Goal: Task Accomplishment & Management: Manage account settings

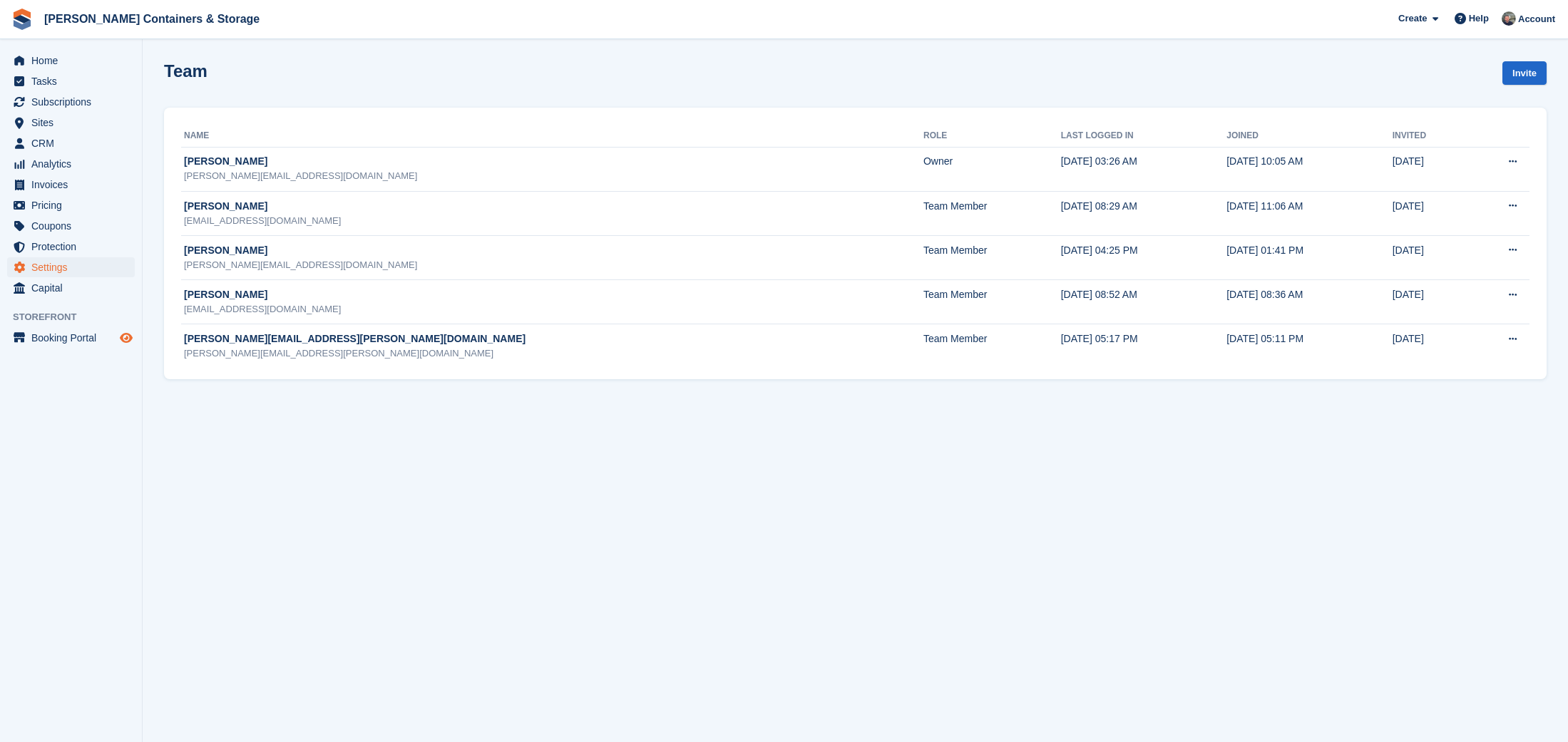
click at [126, 335] on icon "Preview store" at bounding box center [126, 338] width 13 height 12
click at [75, 268] on span "Settings" at bounding box center [74, 267] width 86 height 20
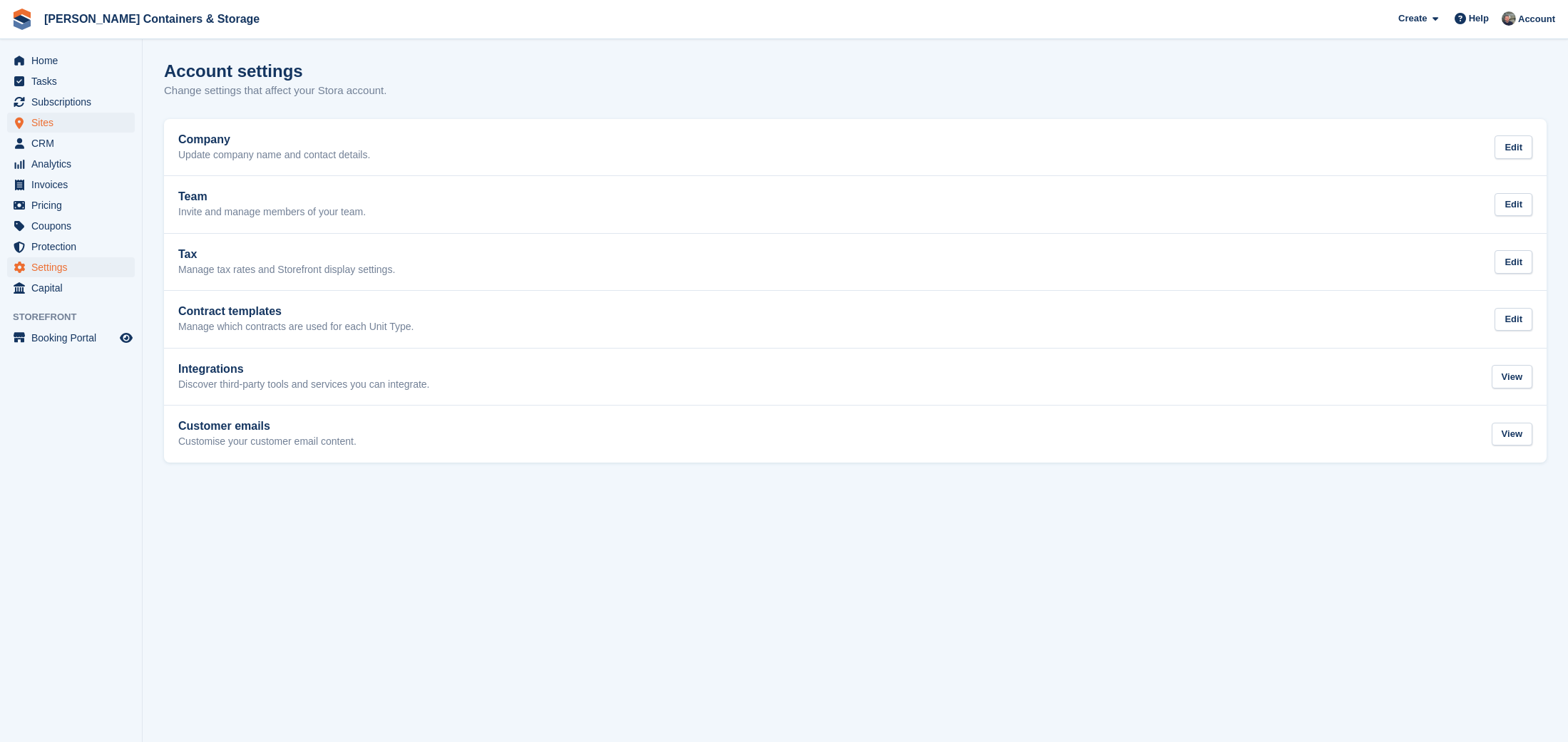
click at [83, 128] on span "Sites" at bounding box center [74, 122] width 86 height 20
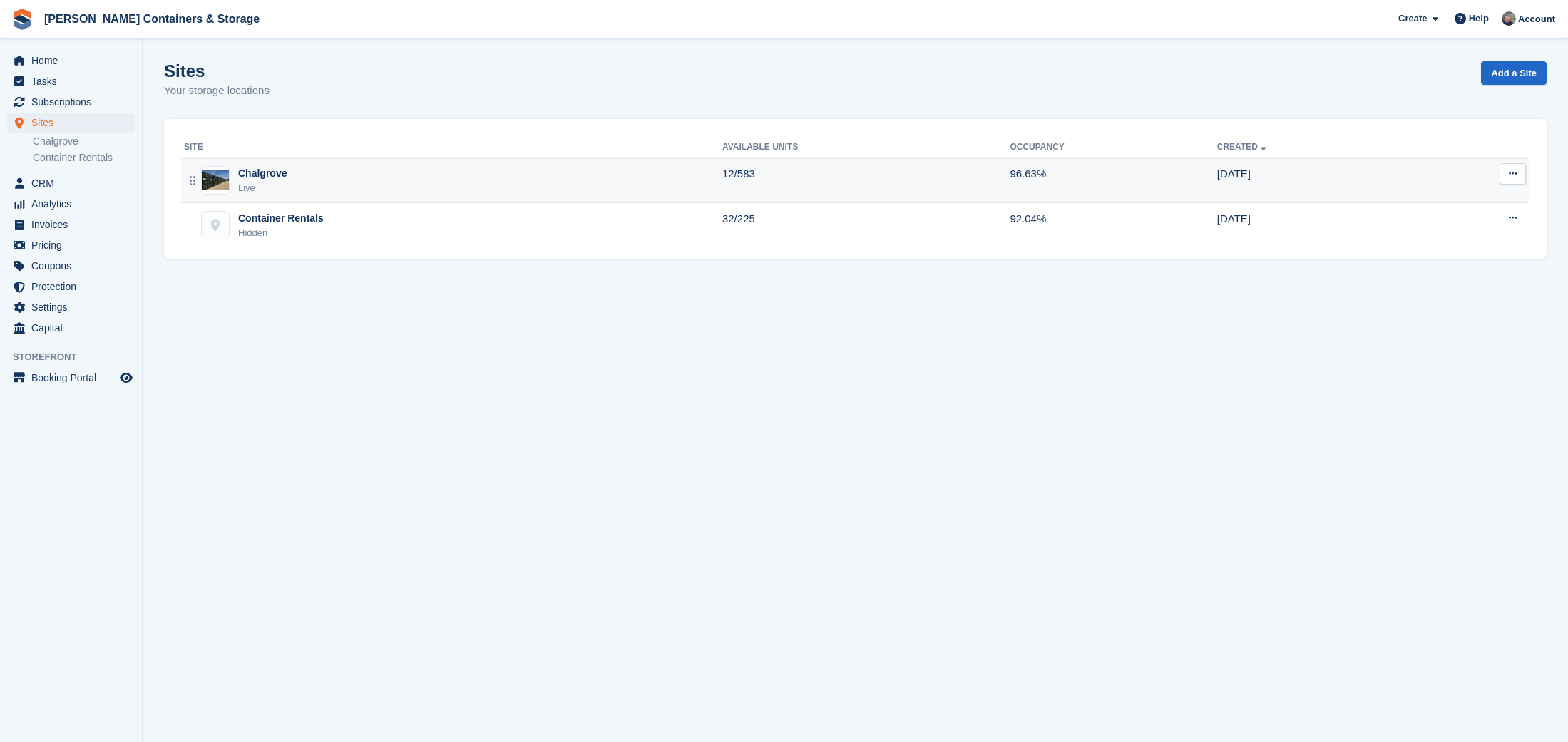
click at [390, 173] on div "Chalgrove Live" at bounding box center [453, 181] width 538 height 29
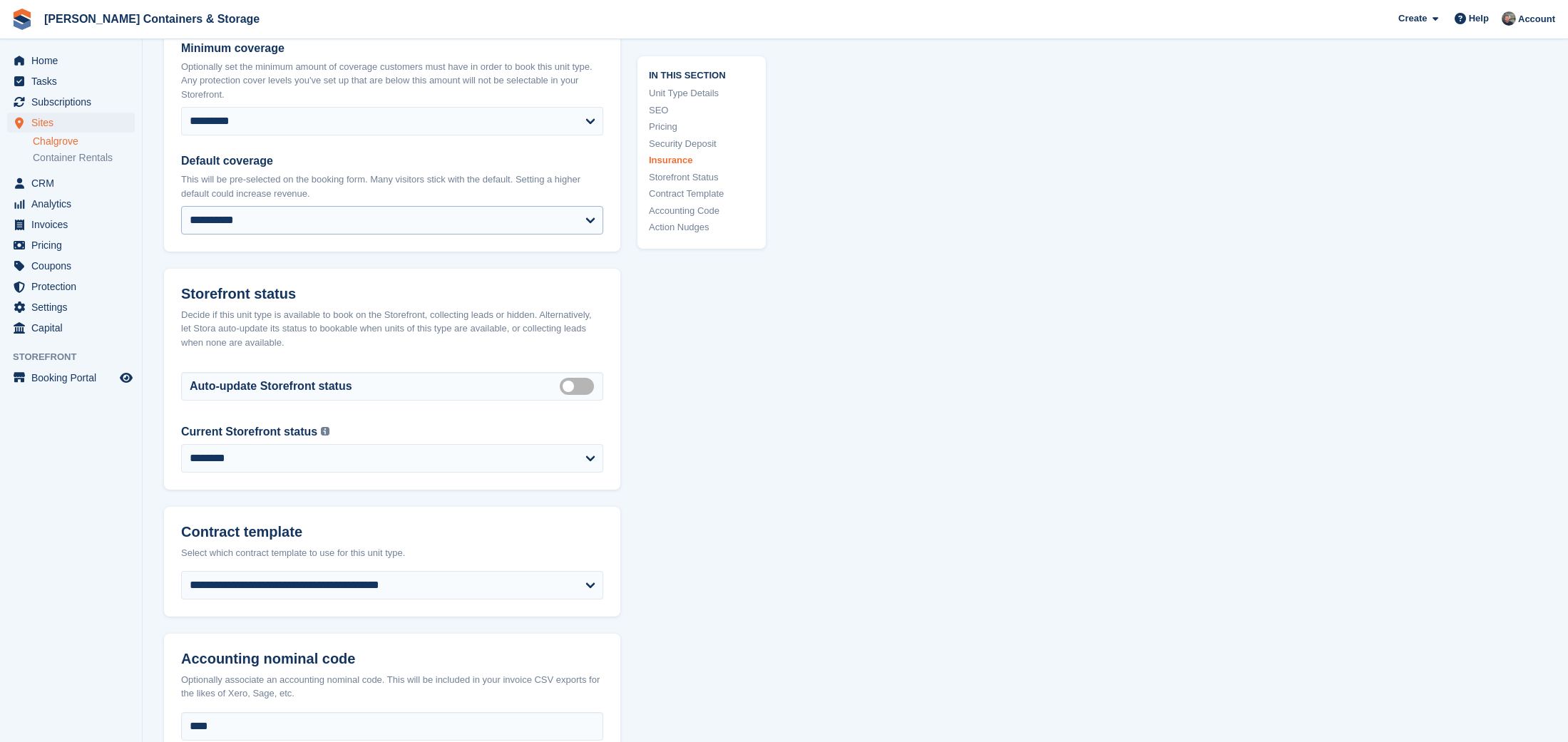
scroll to position [2369, 0]
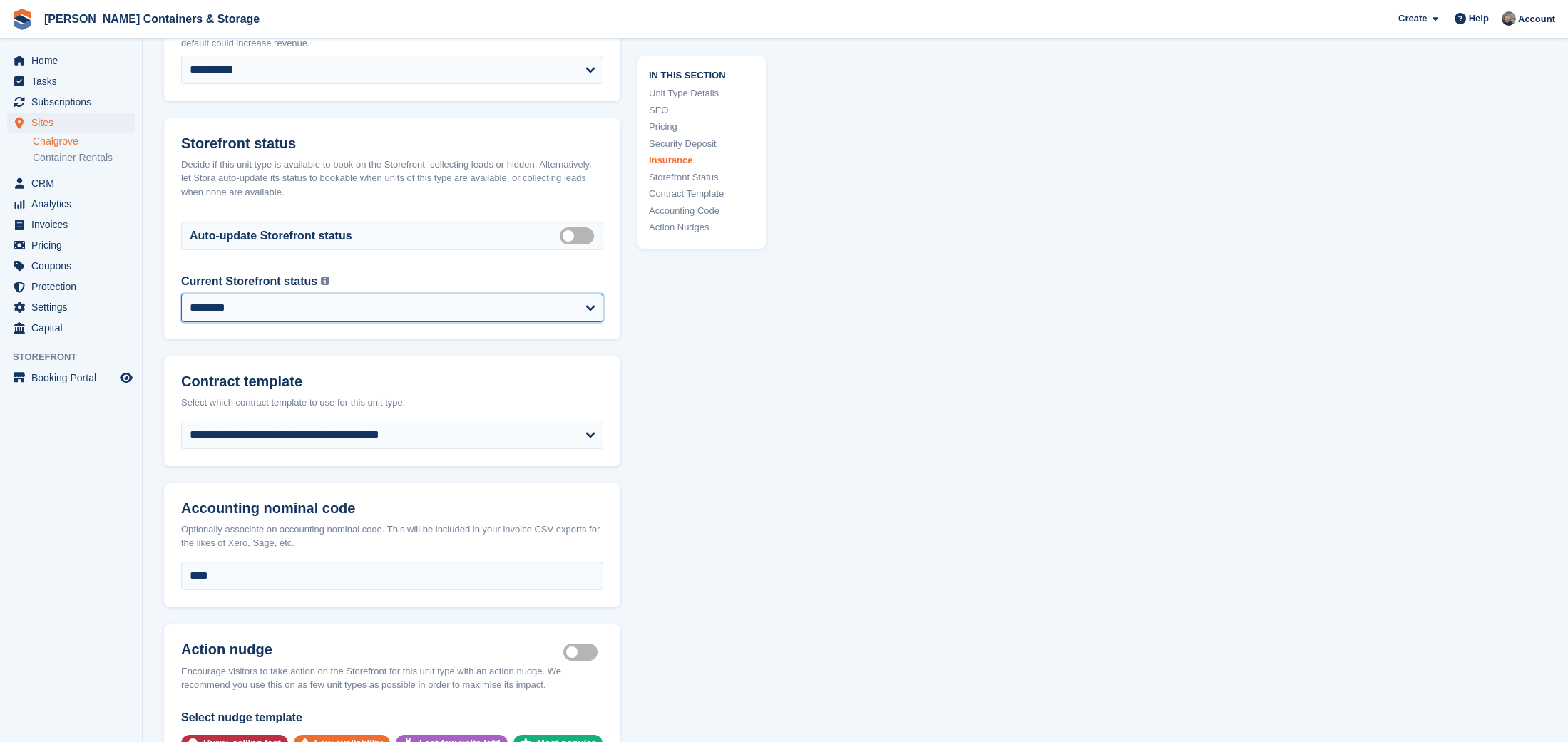
select select "******"
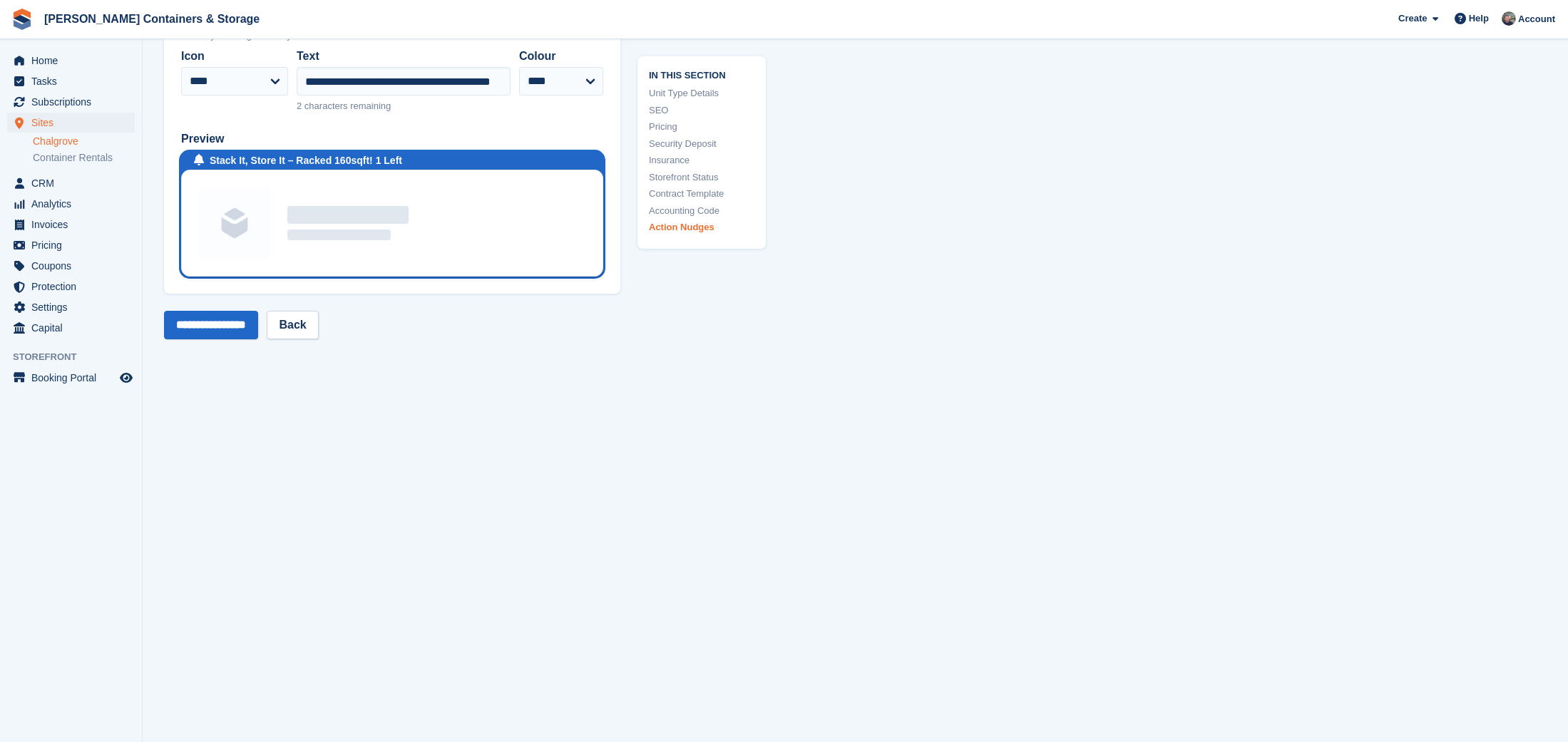
scroll to position [3151, 0]
click at [230, 312] on input "**********" at bounding box center [211, 326] width 94 height 29
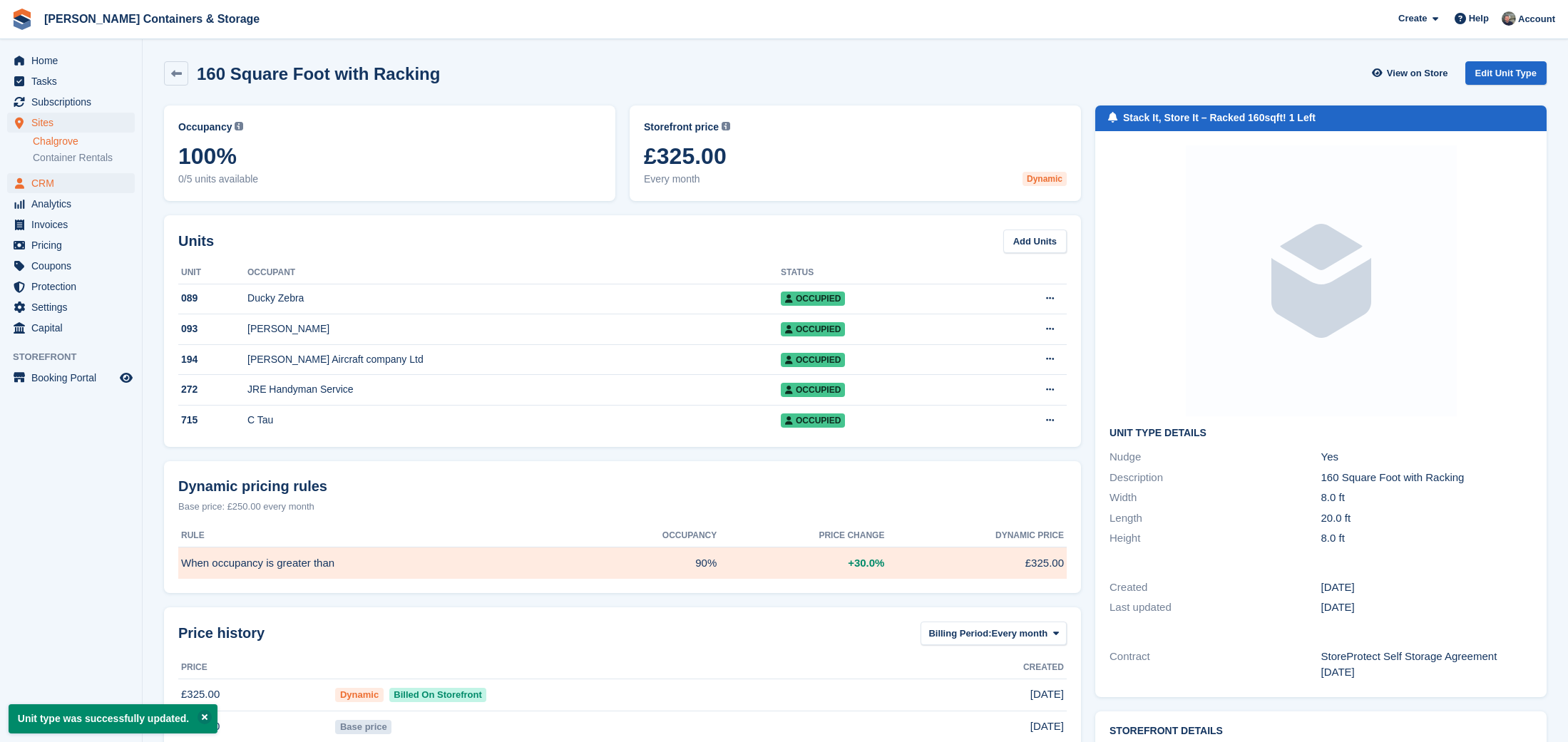
scroll to position [0, 0]
click at [96, 65] on span "Home" at bounding box center [74, 60] width 86 height 20
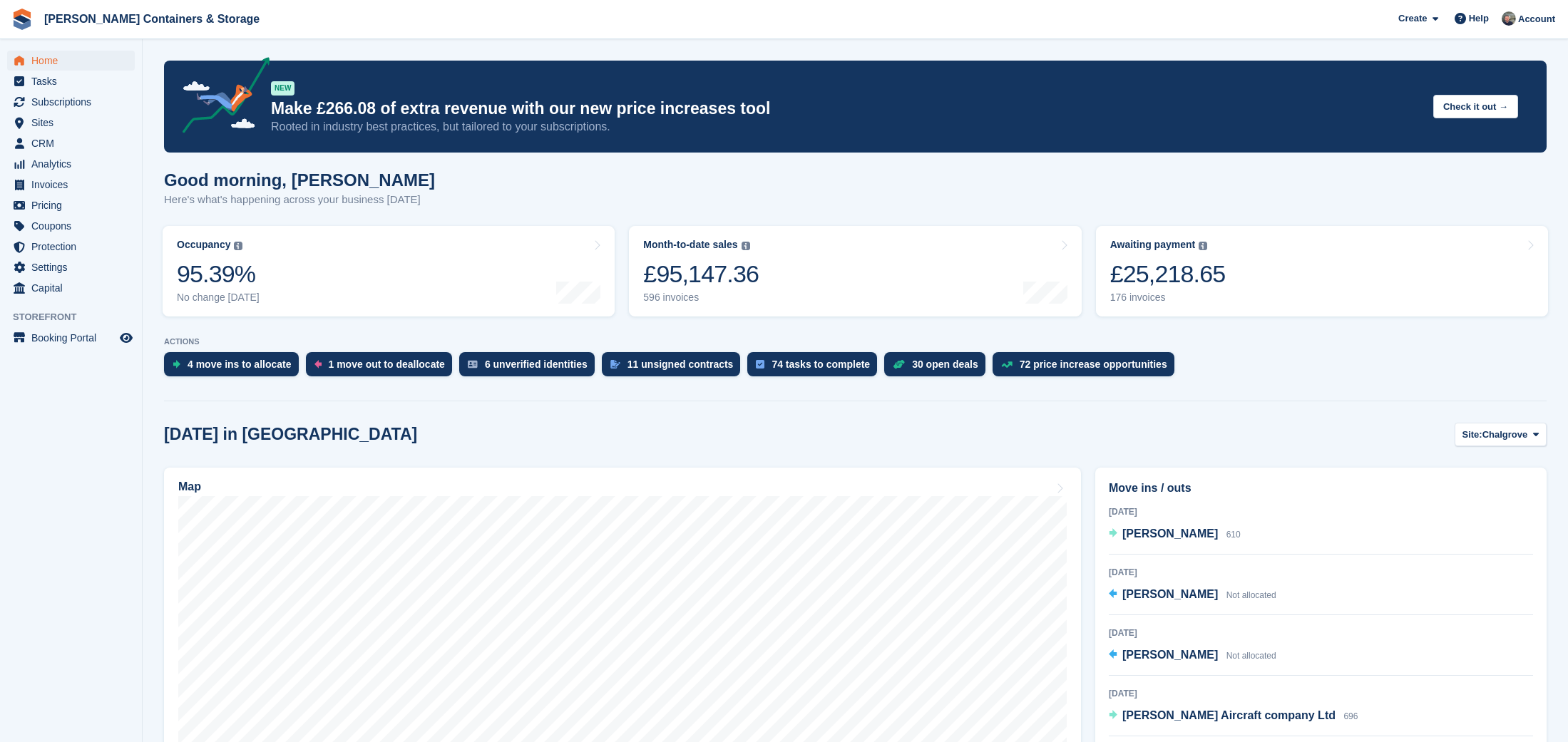
scroll to position [1, 0]
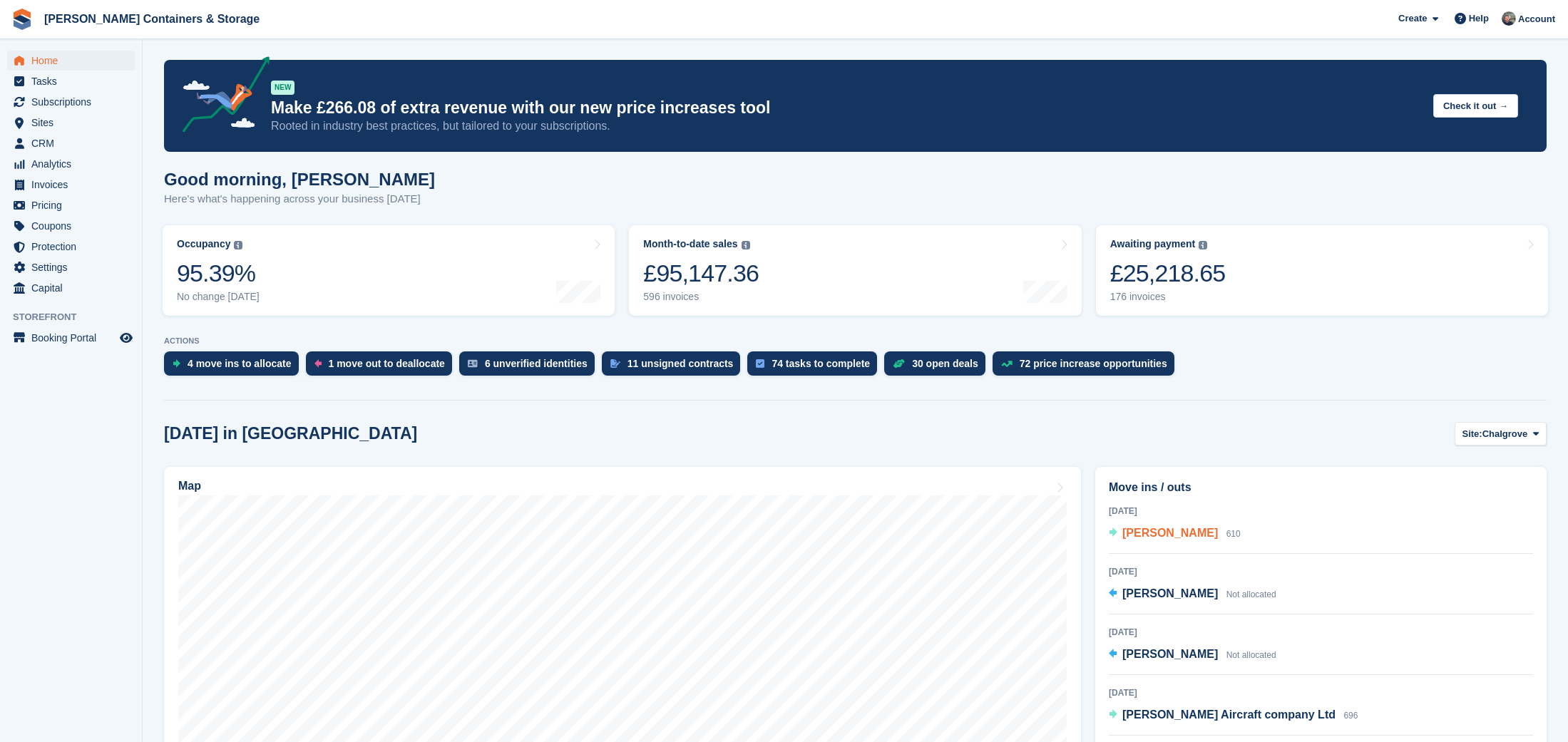
click at [1143, 529] on span "[PERSON_NAME]" at bounding box center [1170, 533] width 96 height 12
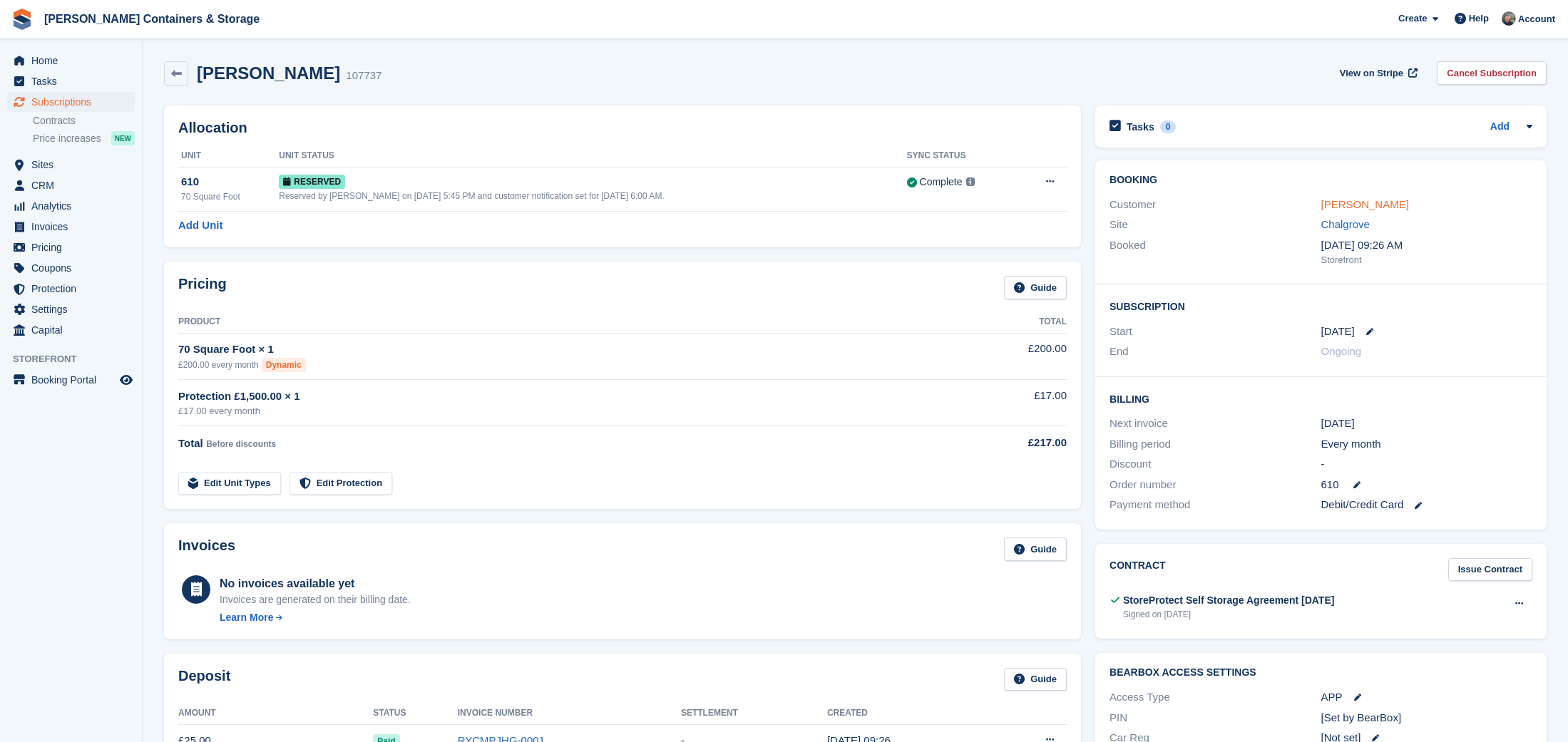
click at [1355, 204] on link "[PERSON_NAME]" at bounding box center [1365, 204] width 88 height 12
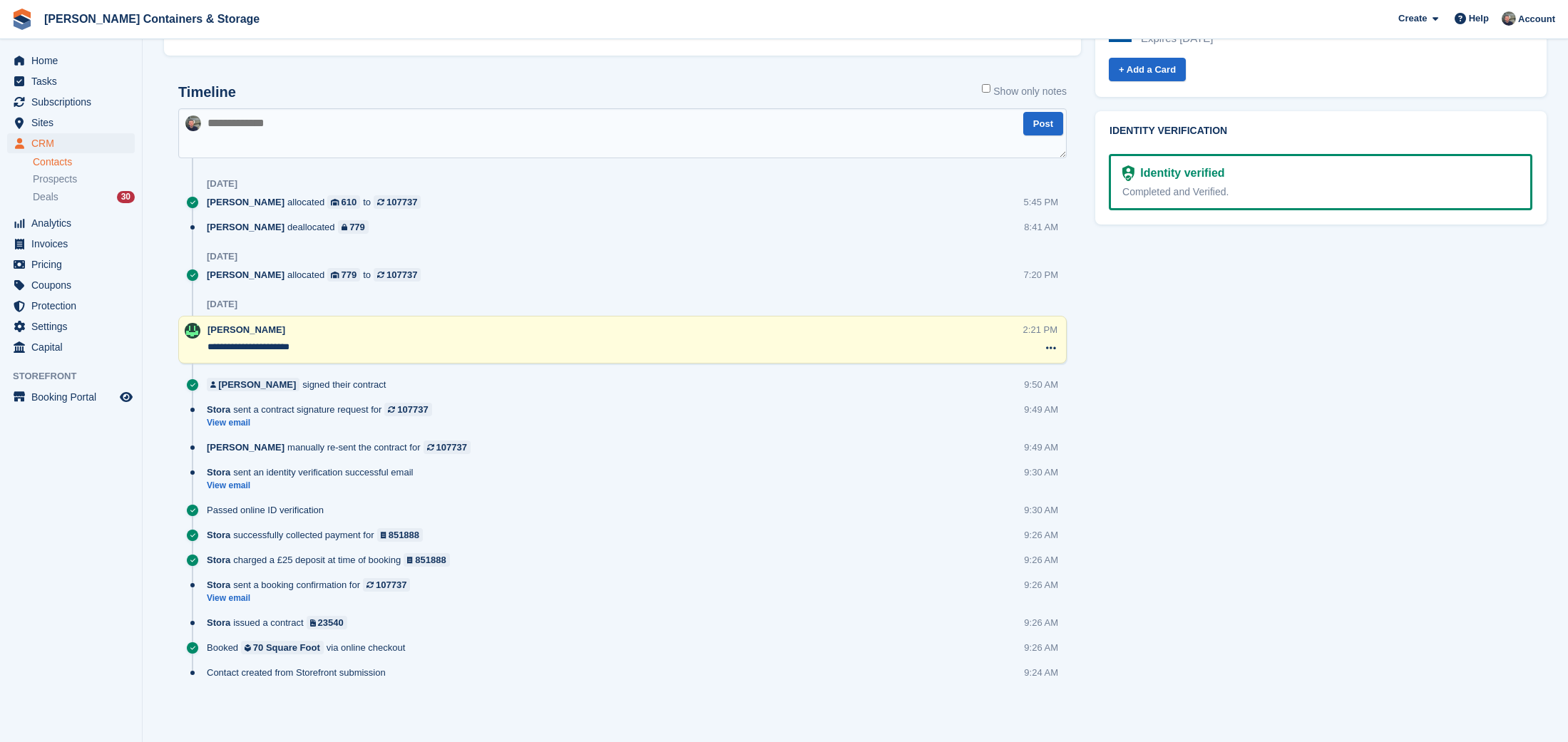
scroll to position [655, 0]
click at [71, 100] on span "Subscriptions" at bounding box center [74, 102] width 86 height 20
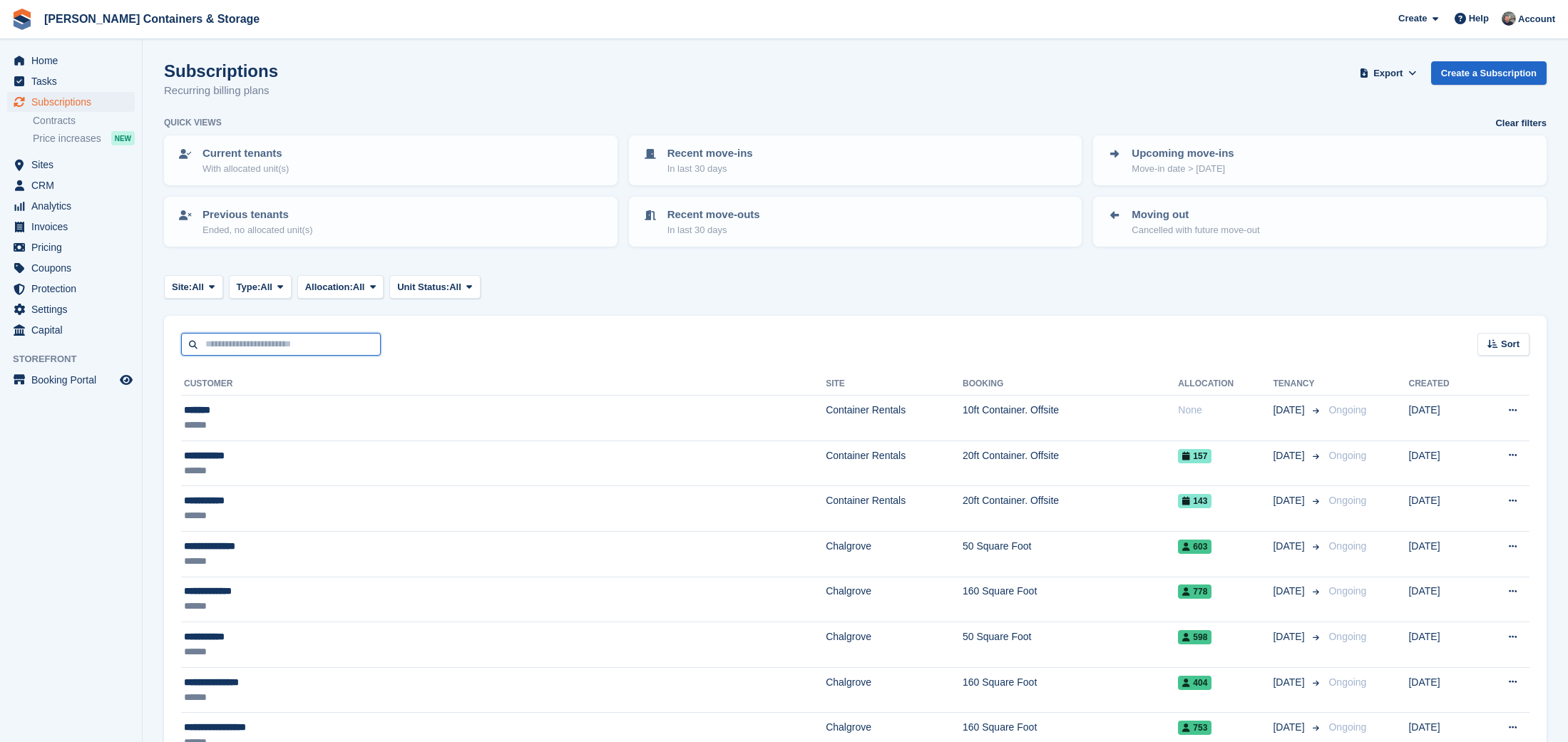
click at [325, 342] on input "text" at bounding box center [281, 344] width 200 height 23
type input "***"
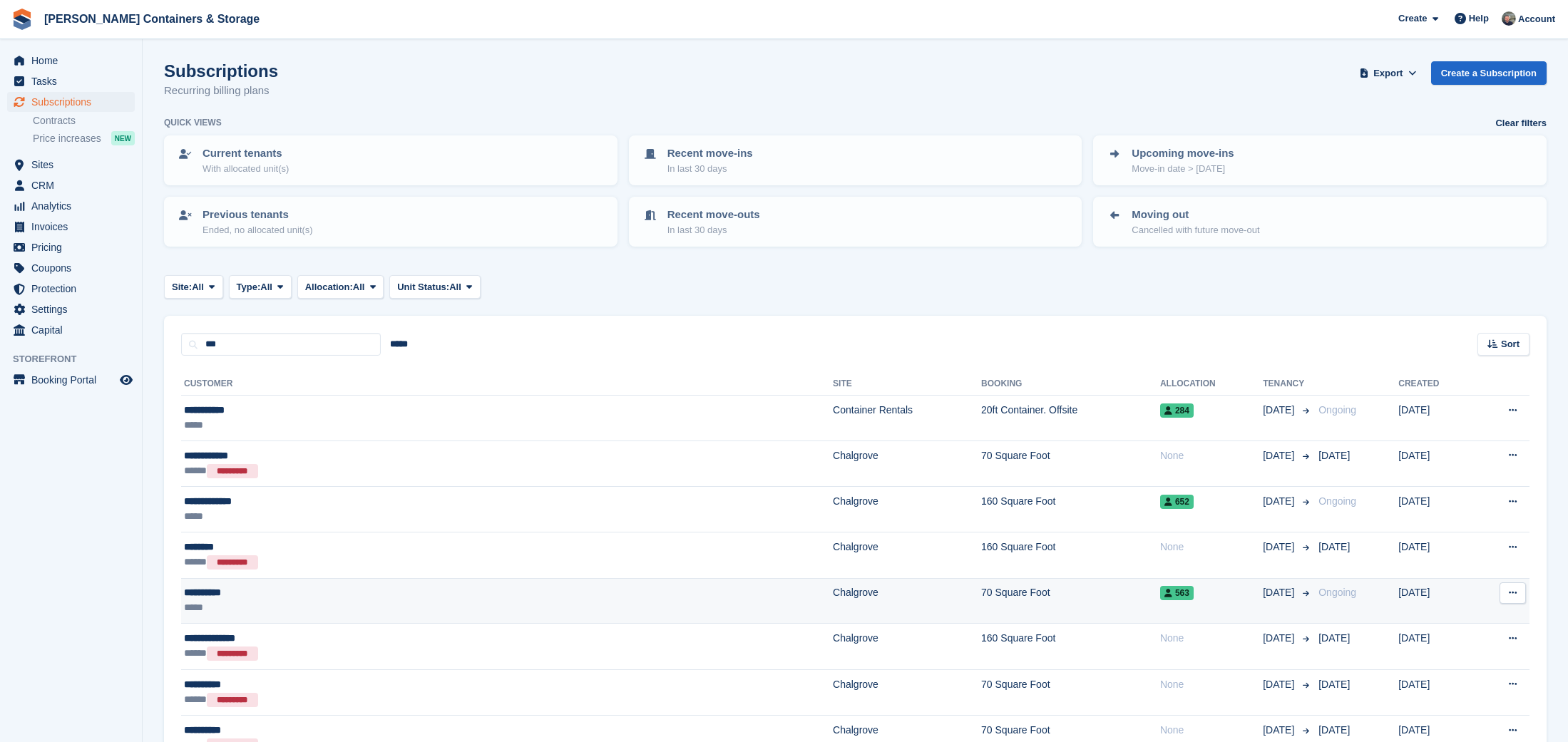
click at [531, 593] on div "**********" at bounding box center [358, 593] width 349 height 15
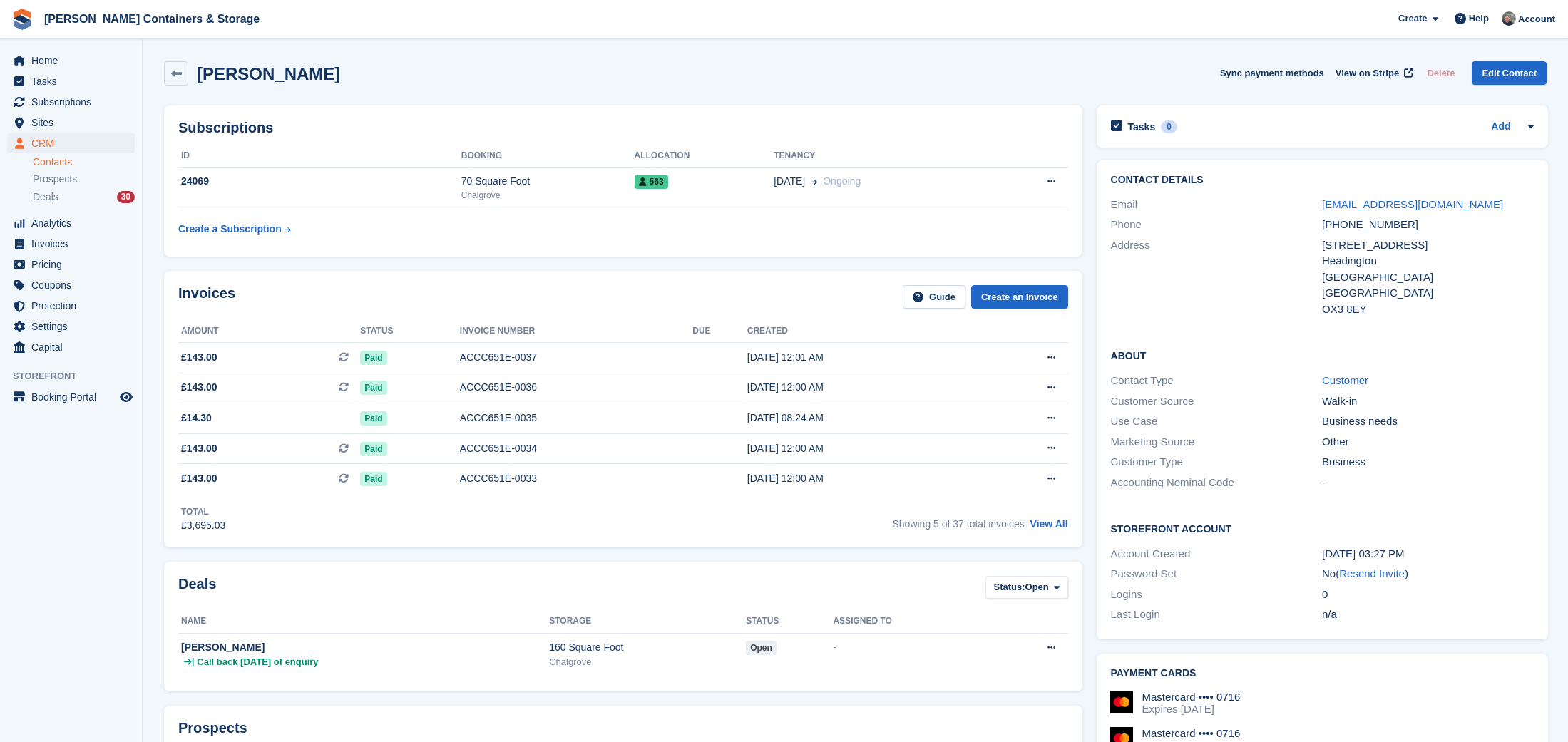
scroll to position [575, 0]
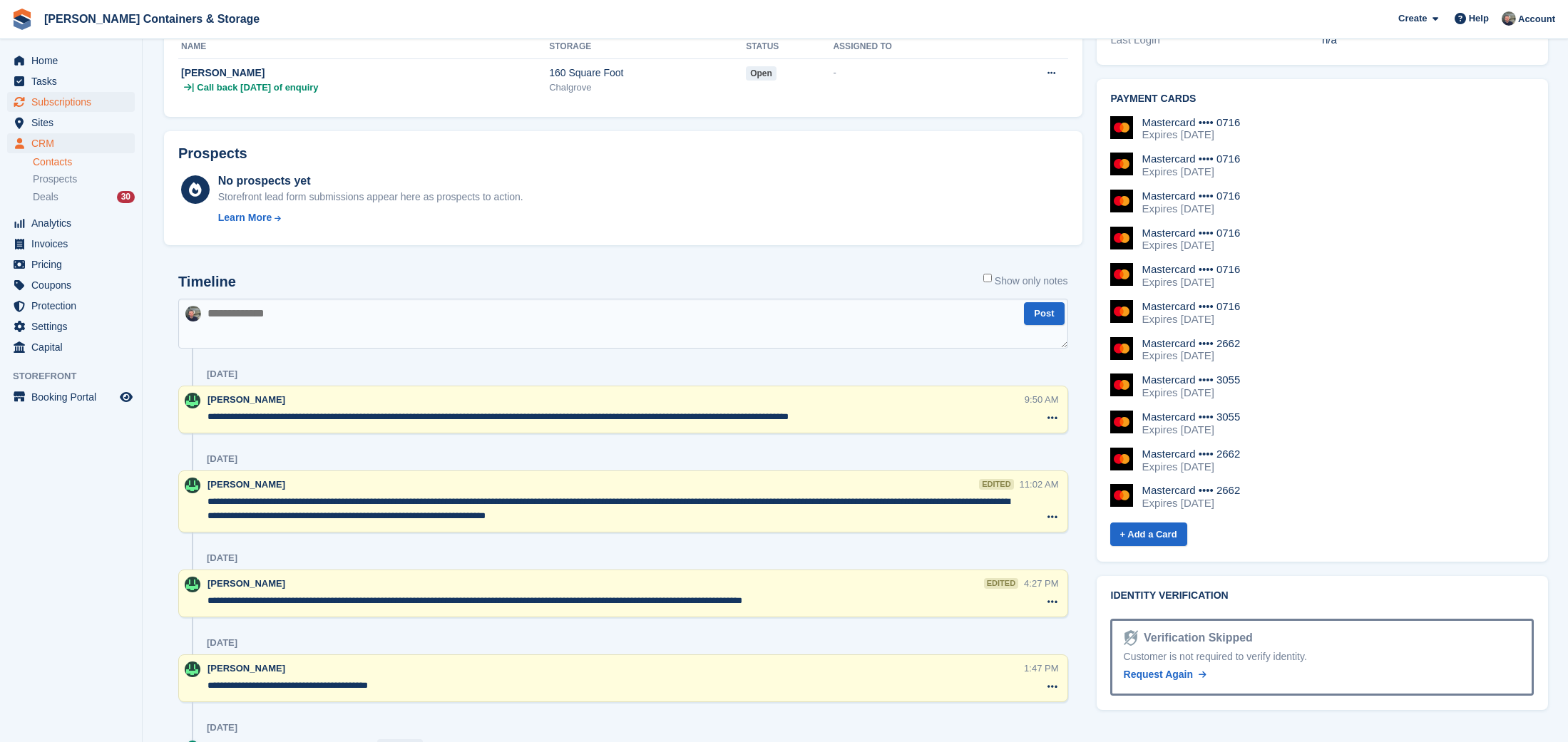
click at [72, 101] on span "Subscriptions" at bounding box center [74, 102] width 86 height 20
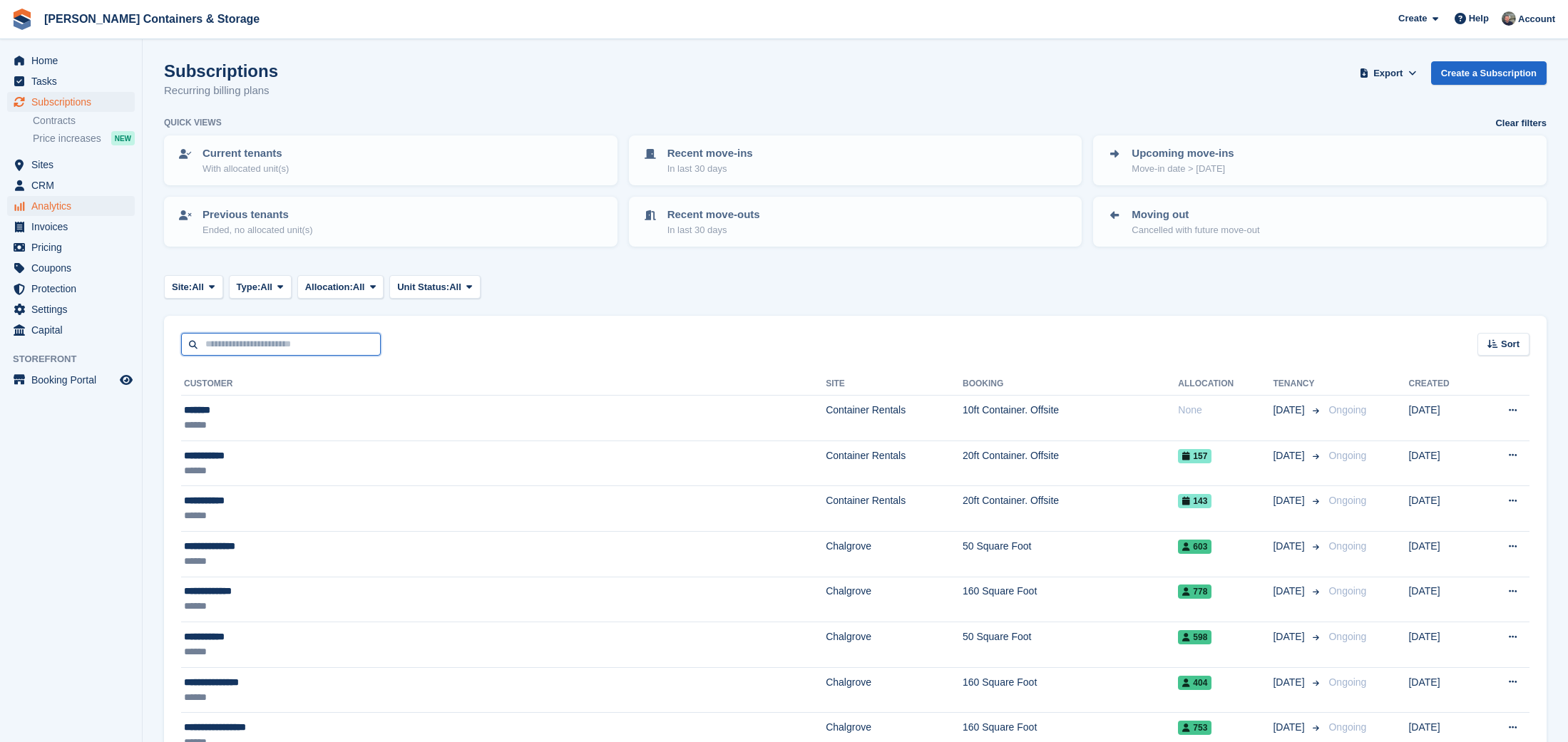
drag, startPoint x: 266, startPoint y: 336, endPoint x: 75, endPoint y: 204, distance: 232.2
click at [243, 325] on div "Sort Sort by Customer name Date created Move in date Move out date Created (old…" at bounding box center [855, 336] width 1382 height 41
click at [45, 184] on span "CRM" at bounding box center [74, 185] width 86 height 20
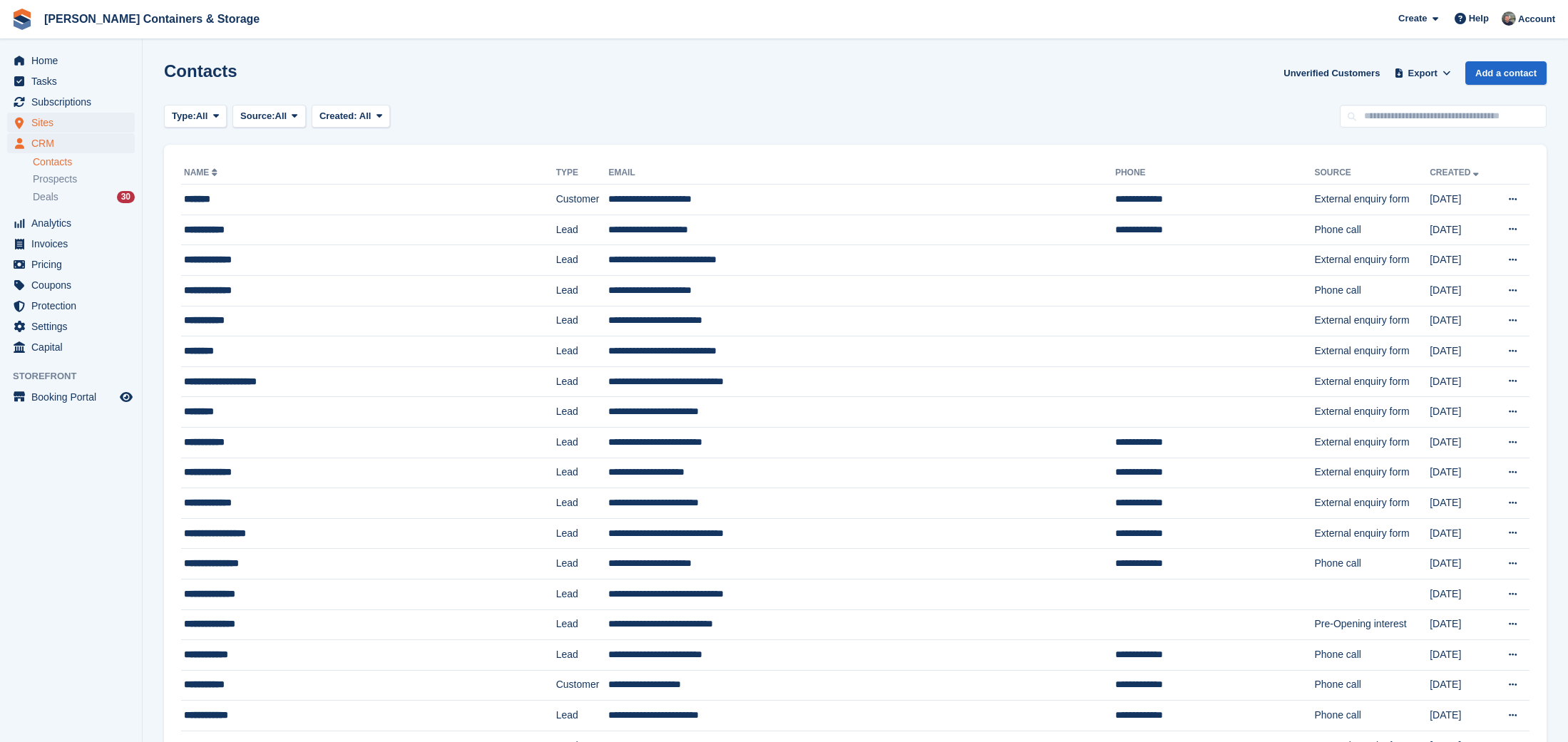
click at [53, 122] on span "Sites" at bounding box center [74, 122] width 86 height 20
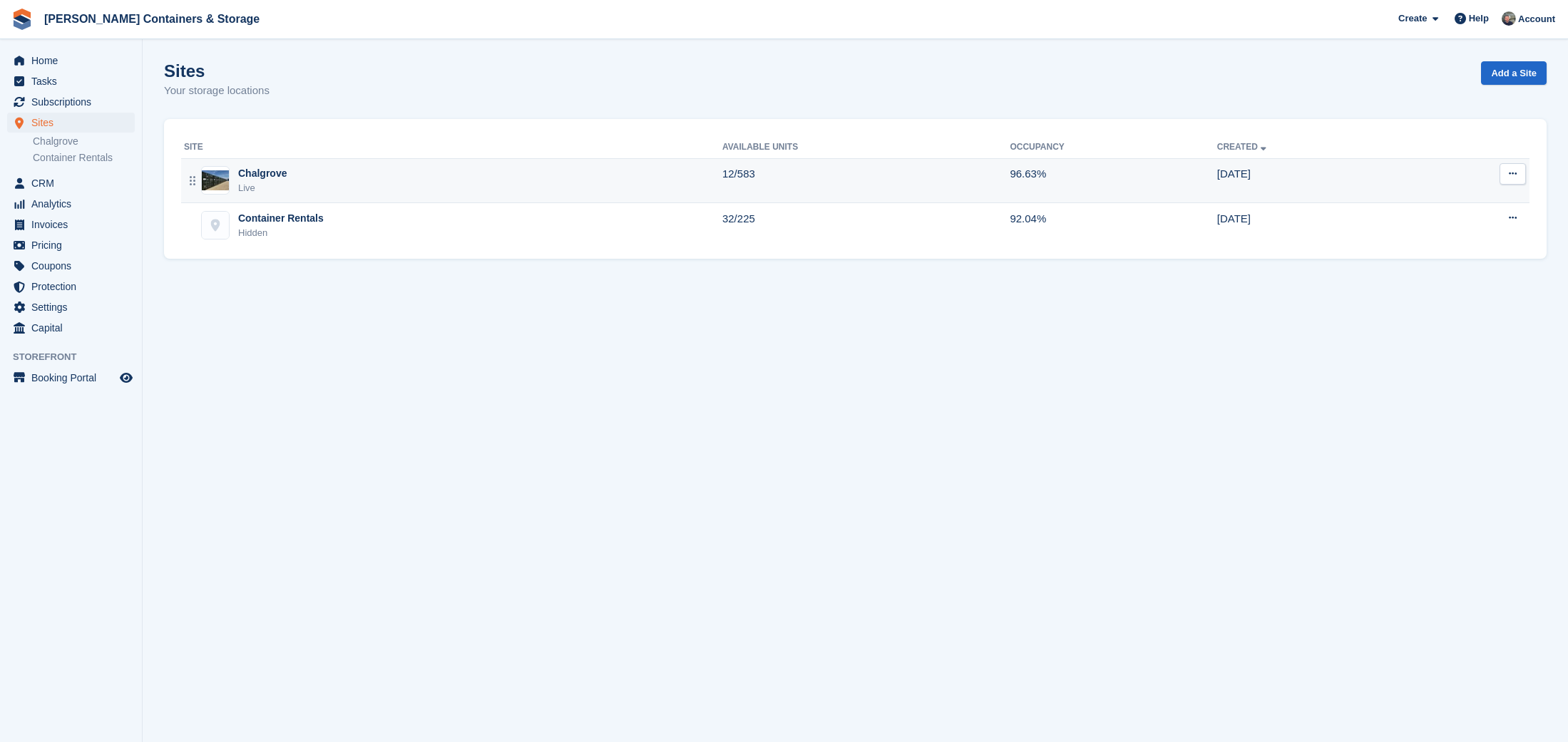
click at [304, 164] on td "Chalgrove Live" at bounding box center [452, 181] width 541 height 45
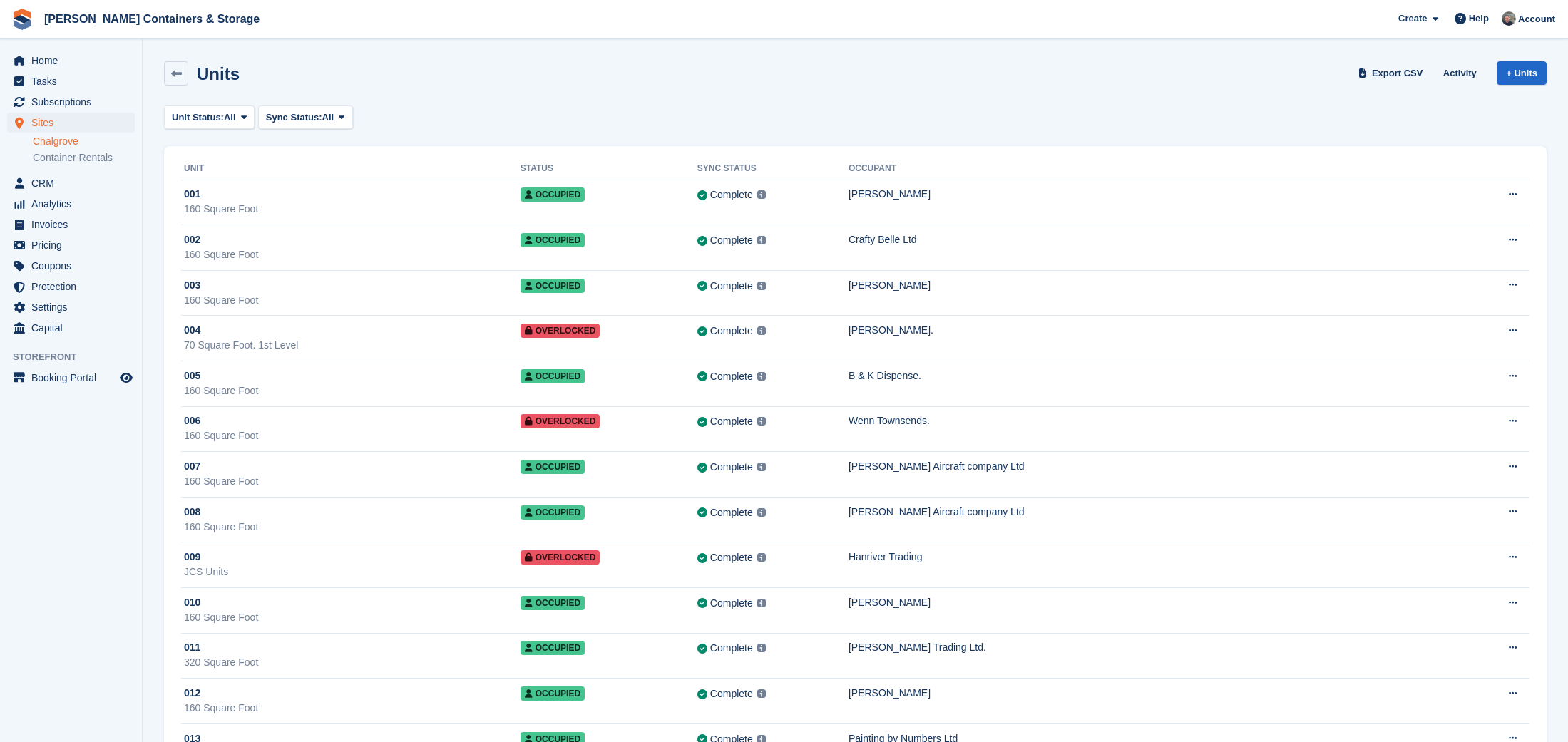
scroll to position [18801, 0]
